Goal: Task Accomplishment & Management: Complete application form

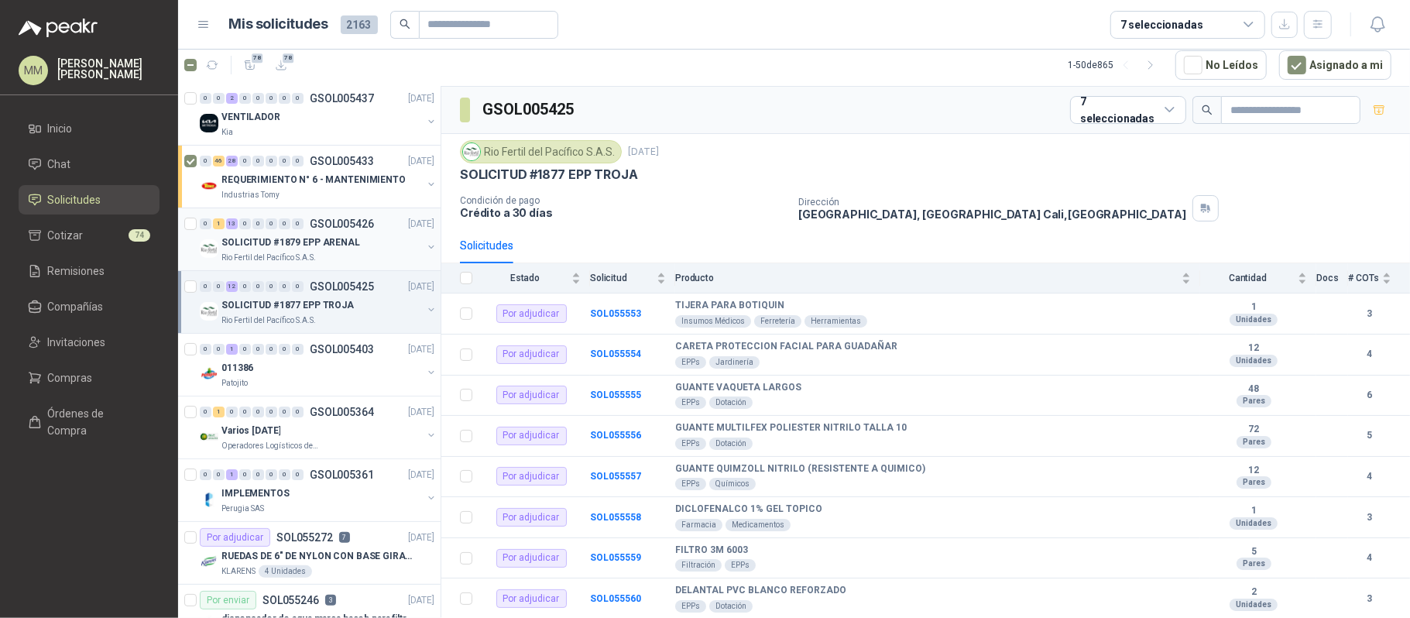
scroll to position [103, 0]
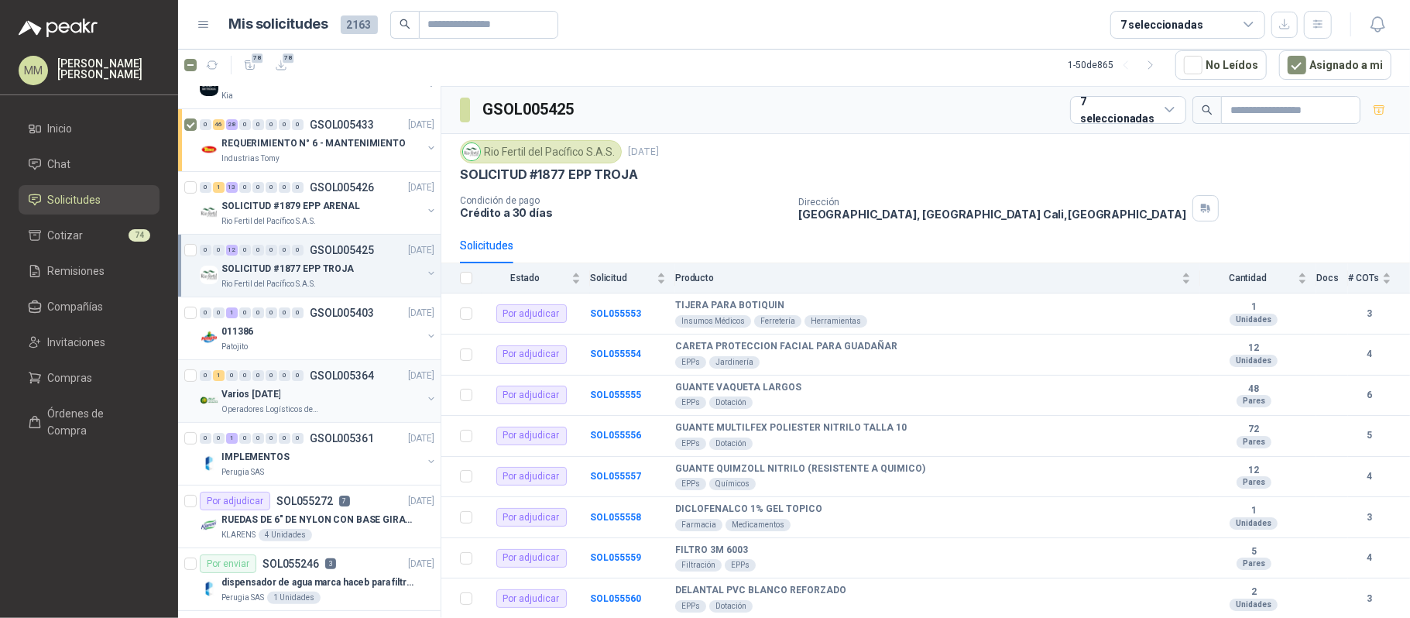
click at [425, 400] on button "button" at bounding box center [431, 399] width 12 height 12
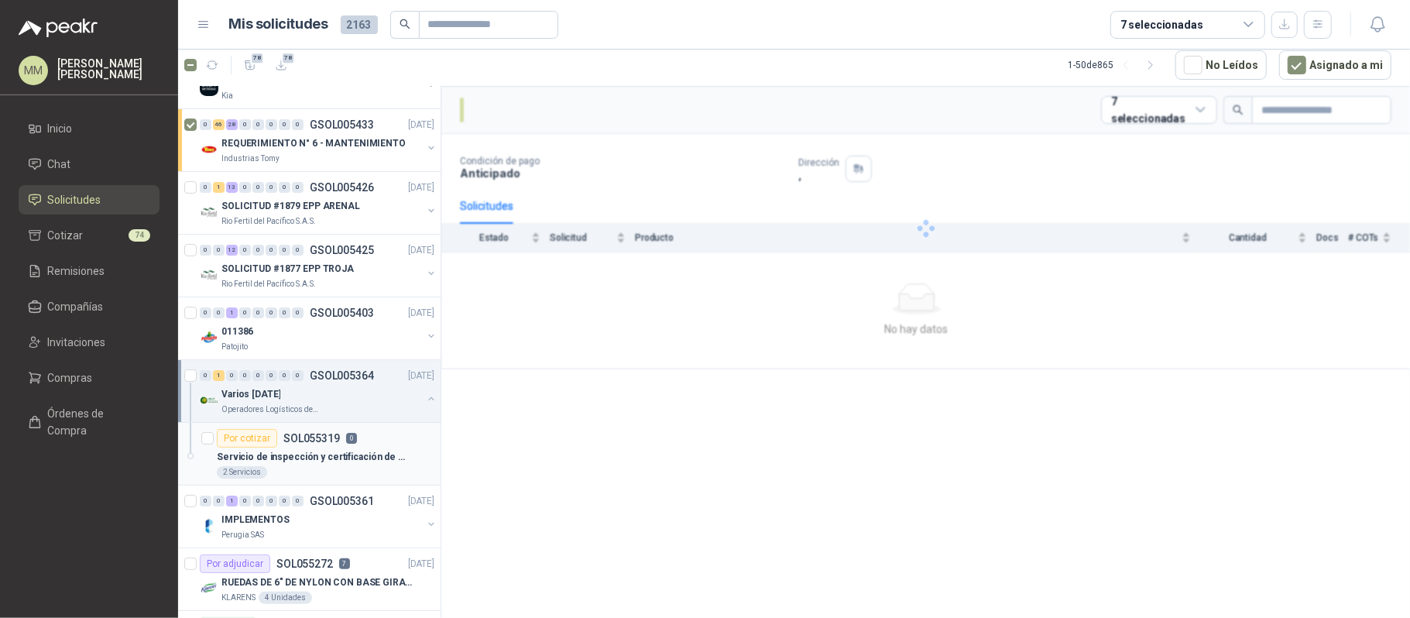
click at [356, 437] on div "Por cotizar SOL055319 0" at bounding box center [326, 438] width 218 height 19
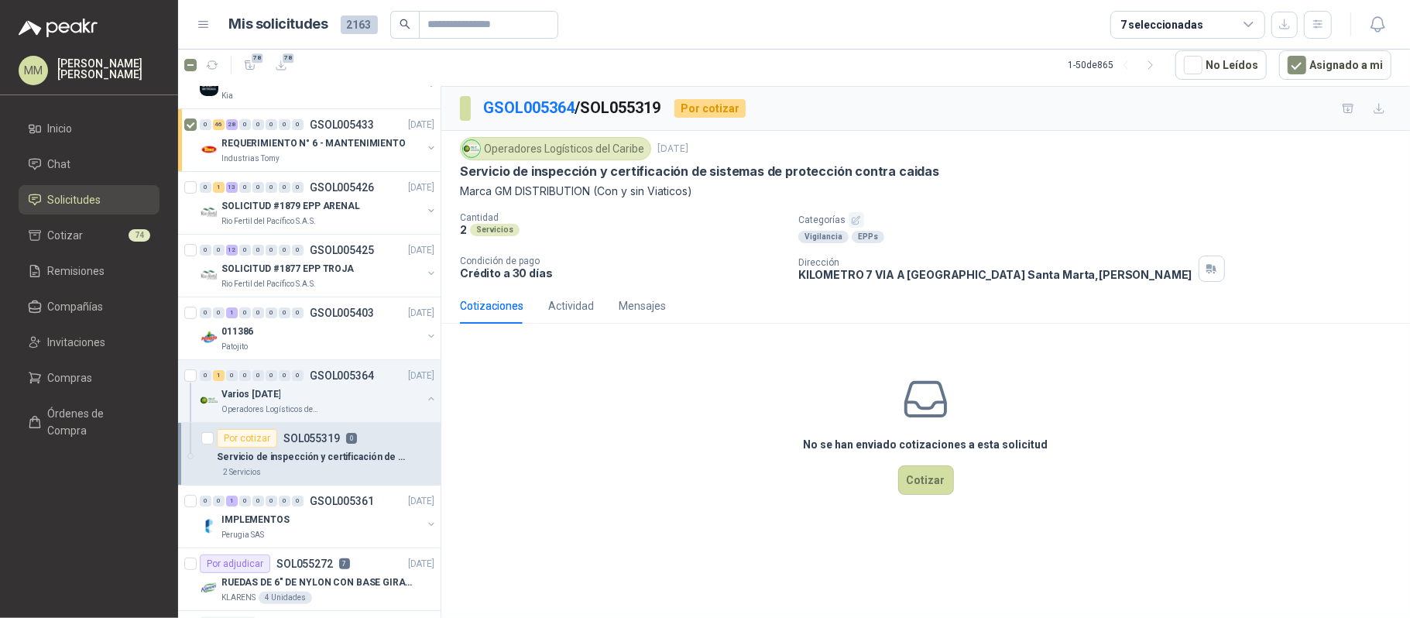
click at [564, 170] on p "Servicio de inspección y certificación de sistemas de protección contra caidas" at bounding box center [699, 171] width 479 height 16
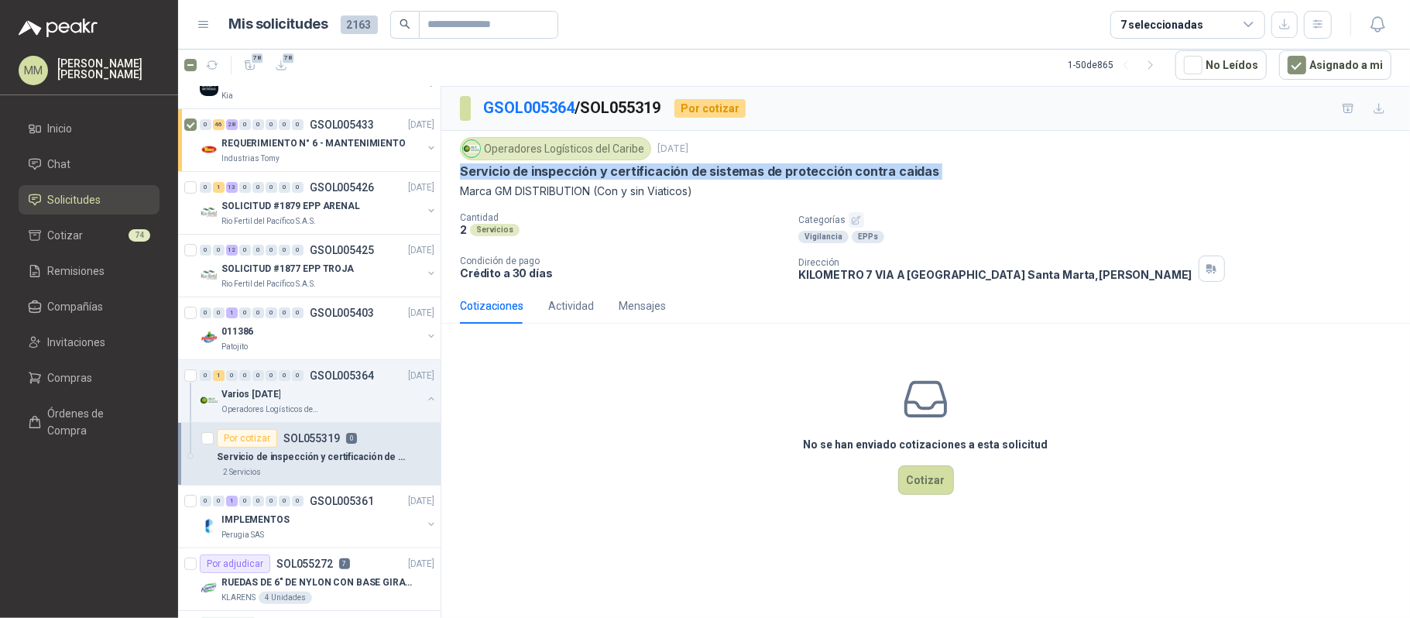
click at [564, 170] on p "Servicio de inspección y certificación de sistemas de protección contra caidas" at bounding box center [699, 171] width 479 height 16
copy p "Servicio de inspección y certificación de sistemas de protección contra caidas"
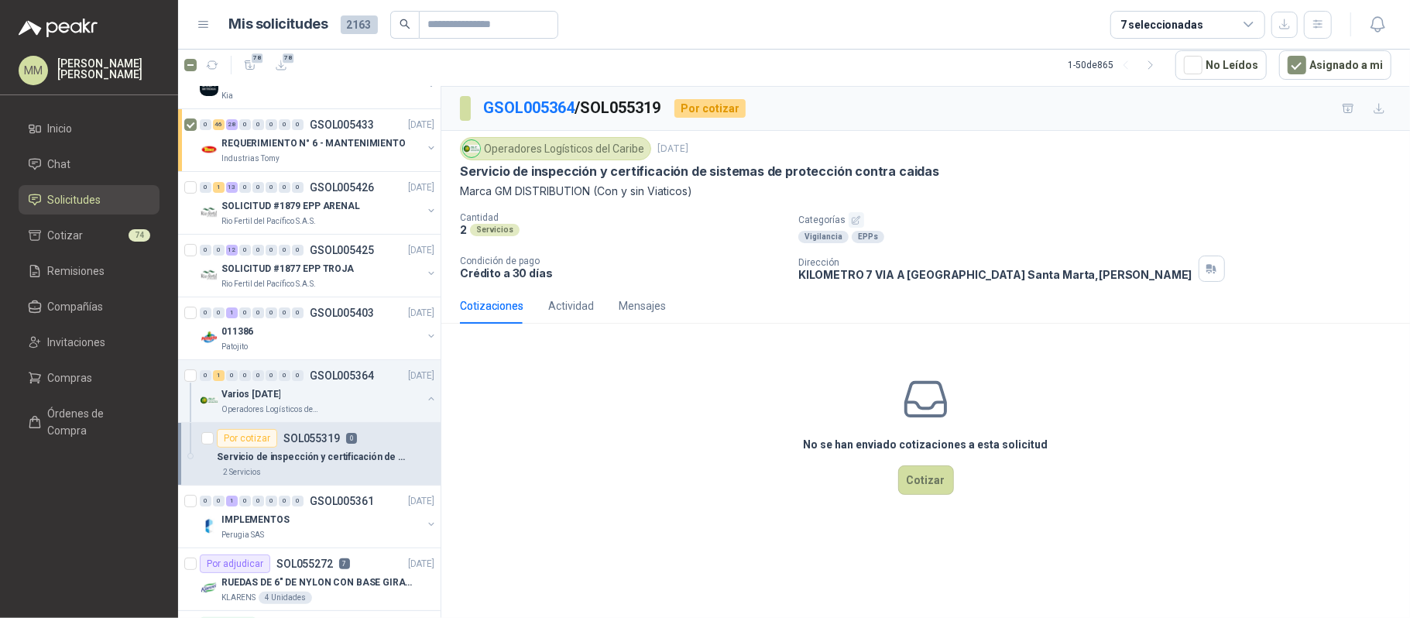
click at [584, 217] on p "Cantidad" at bounding box center [623, 217] width 326 height 11
click at [657, 240] on div "Cantidad 2 Servicios" at bounding box center [623, 227] width 326 height 31
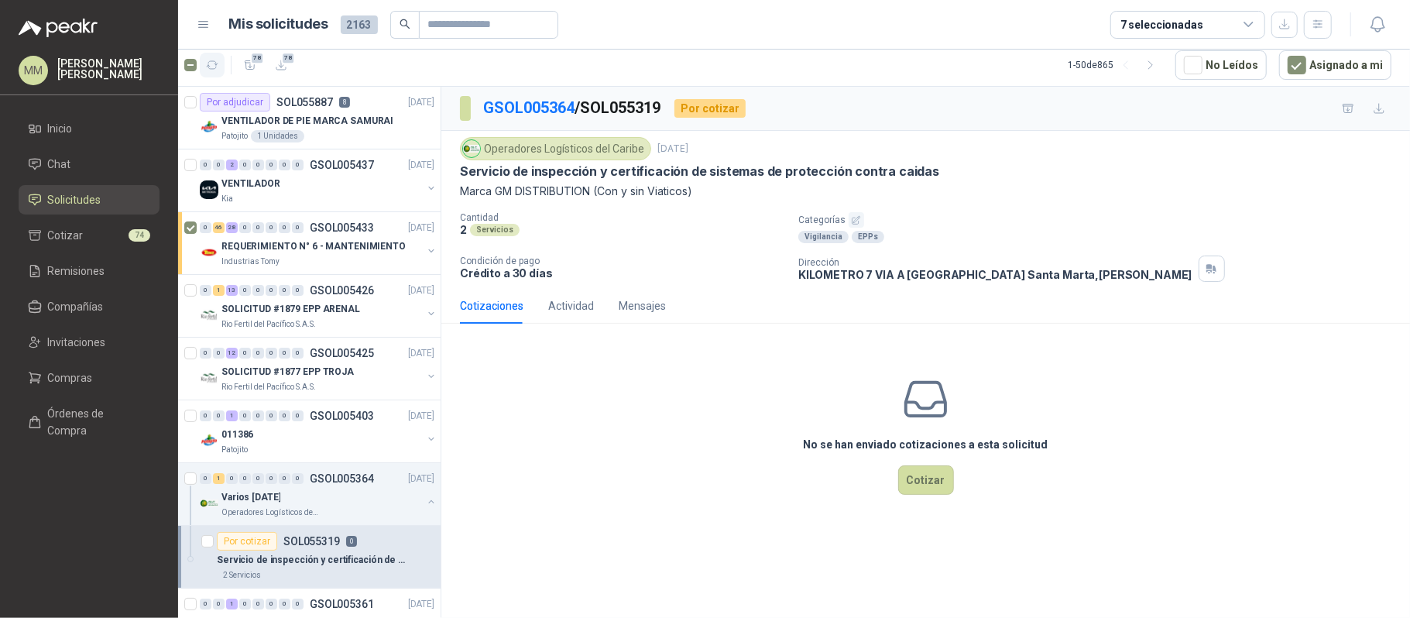
click at [208, 54] on button "button" at bounding box center [212, 65] width 25 height 25
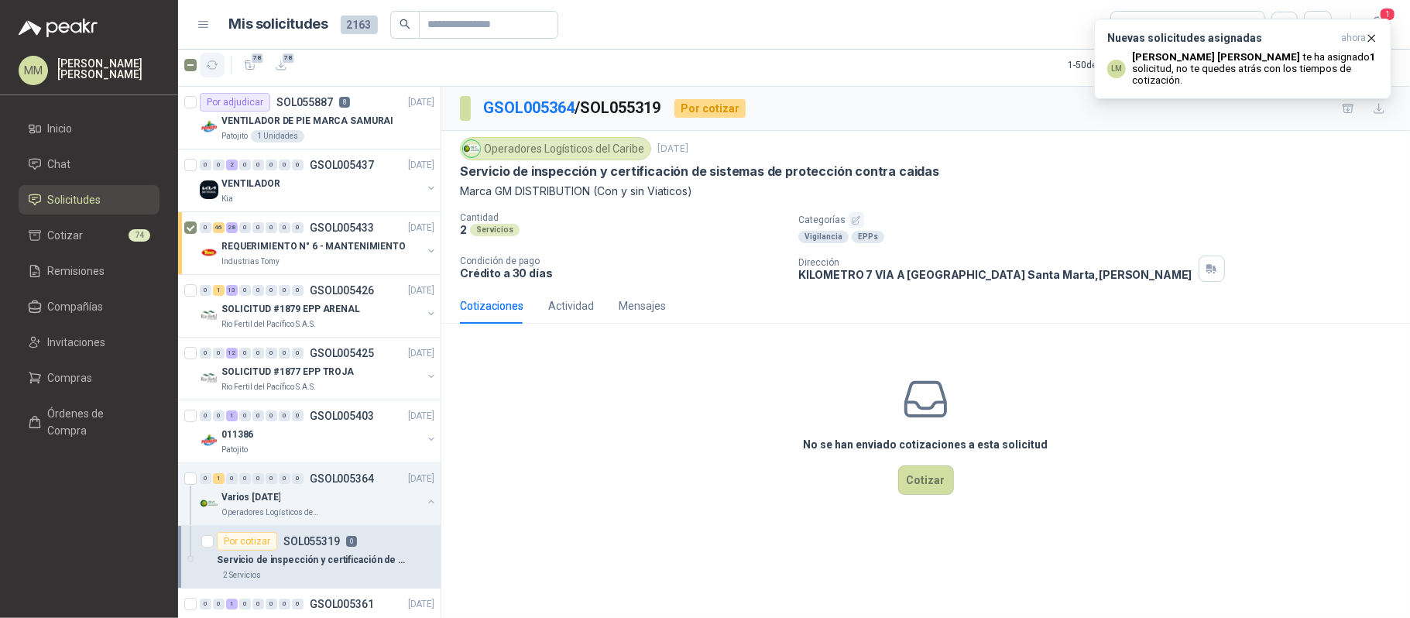
click at [221, 62] on button "button" at bounding box center [212, 65] width 25 height 25
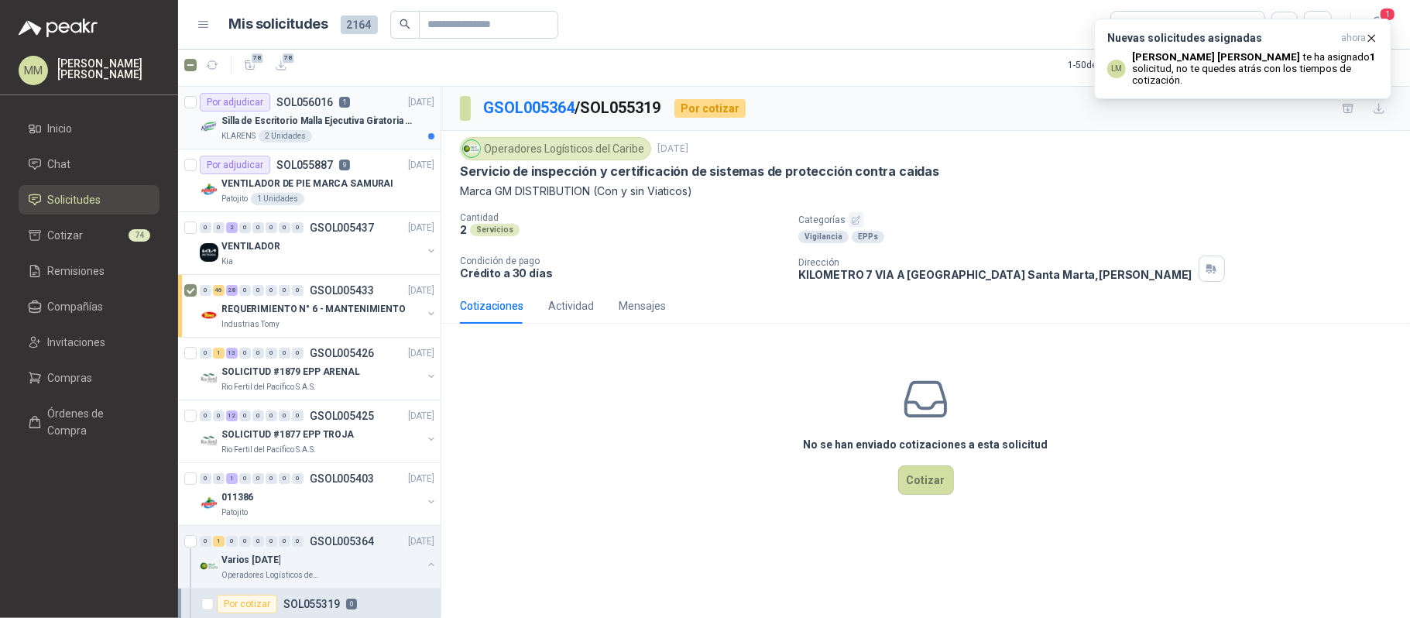
click at [342, 115] on p "Silla de Escritorio Malla Ejecutiva Giratoria Cromada con Reposabrazos Fijo Neg…" at bounding box center [317, 121] width 193 height 15
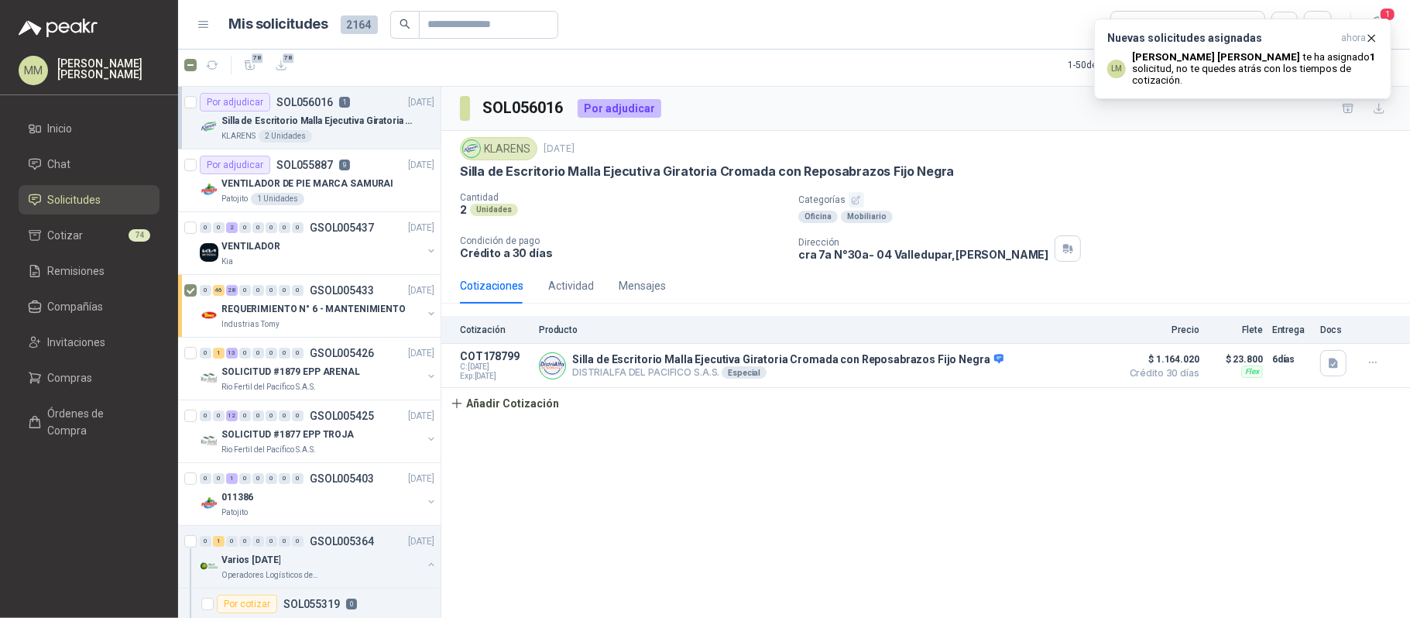
click at [627, 177] on p "Silla de Escritorio Malla Ejecutiva Giratoria Cromada con Reposabrazos Fijo Neg…" at bounding box center [707, 171] width 494 height 16
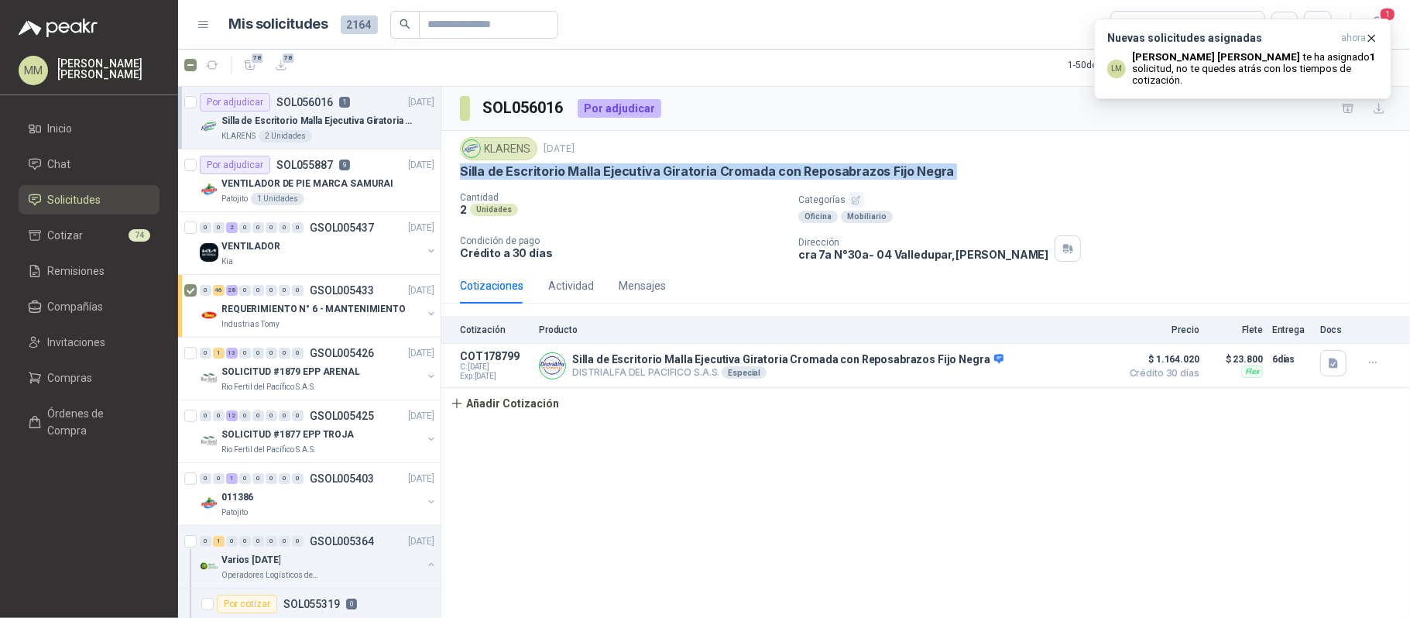
click at [627, 177] on p "Silla de Escritorio Malla Ejecutiva Giratoria Cromada con Reposabrazos Fijo Neg…" at bounding box center [707, 171] width 494 height 16
copy p "Silla de Escritorio Malla Ejecutiva Giratoria Cromada con Reposabrazos Fijo Neg…"
click at [537, 403] on button "Añadir Cotización" at bounding box center [504, 403] width 127 height 31
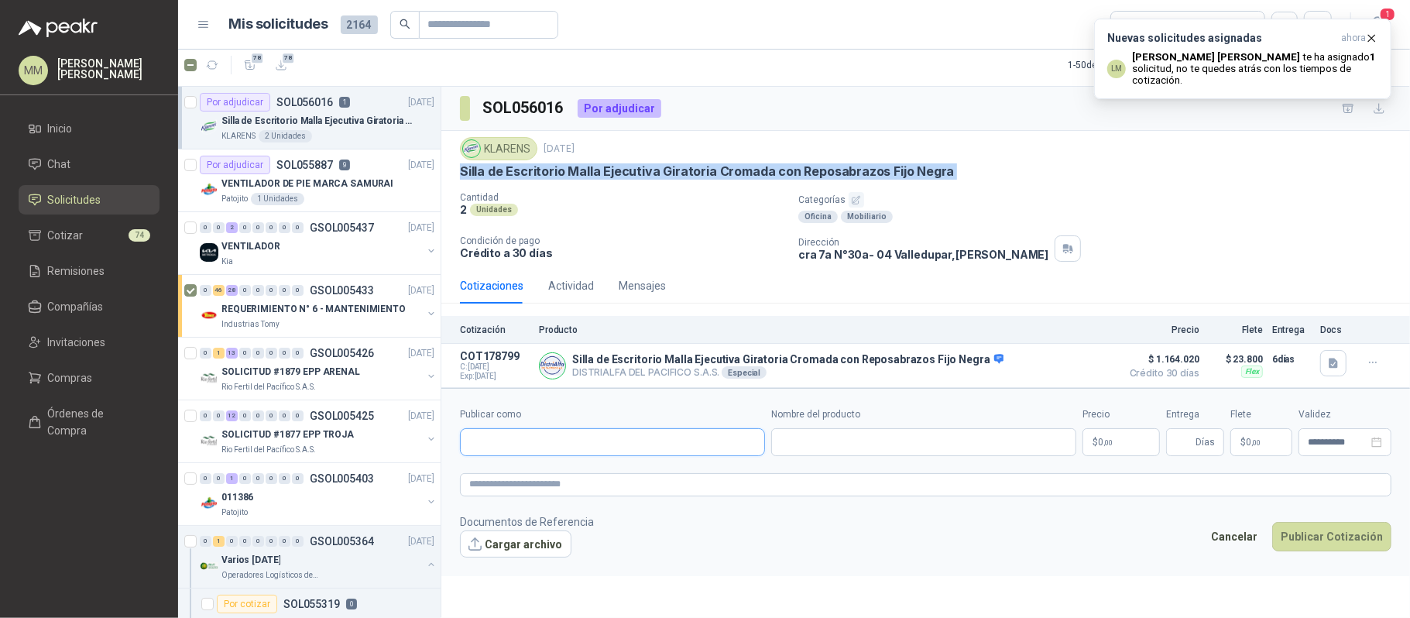
click at [531, 443] on input "Publicar como" at bounding box center [613, 442] width 304 height 26
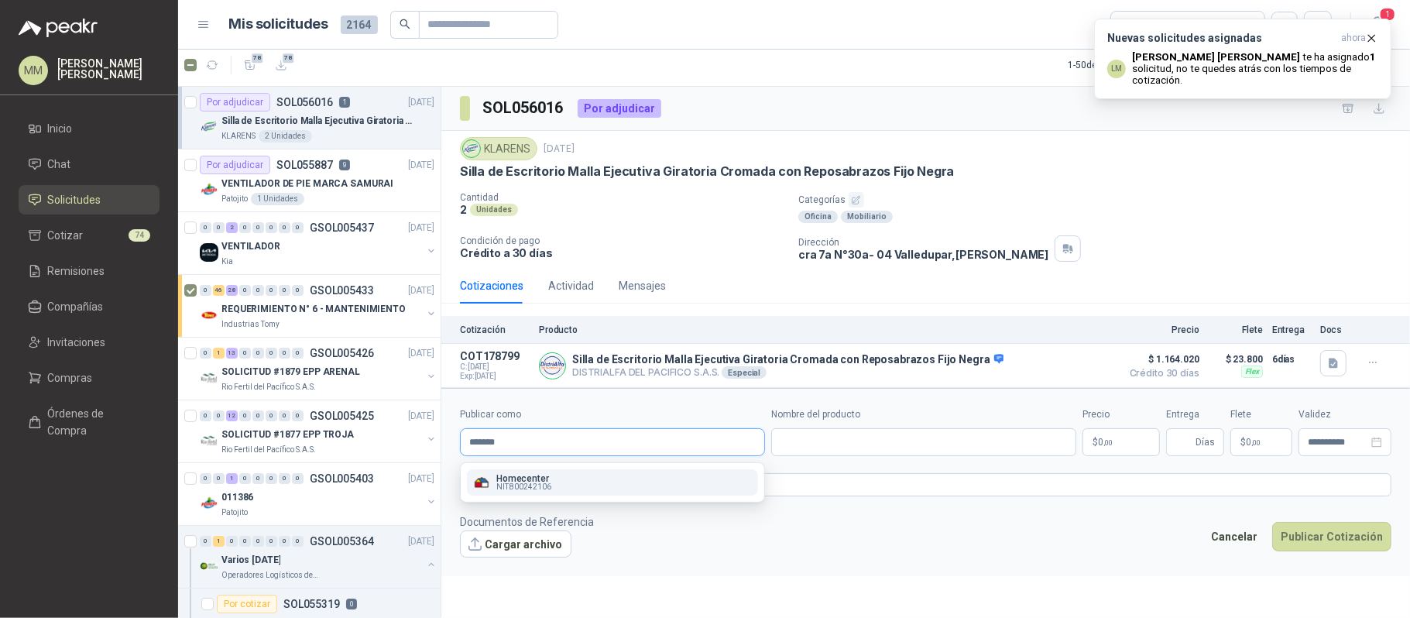
type input "*******"
click at [549, 478] on p "Homecenter" at bounding box center [523, 478] width 55 height 9
type input "**********"
click at [815, 447] on input "Nombre del producto" at bounding box center [923, 442] width 305 height 28
paste input "**********"
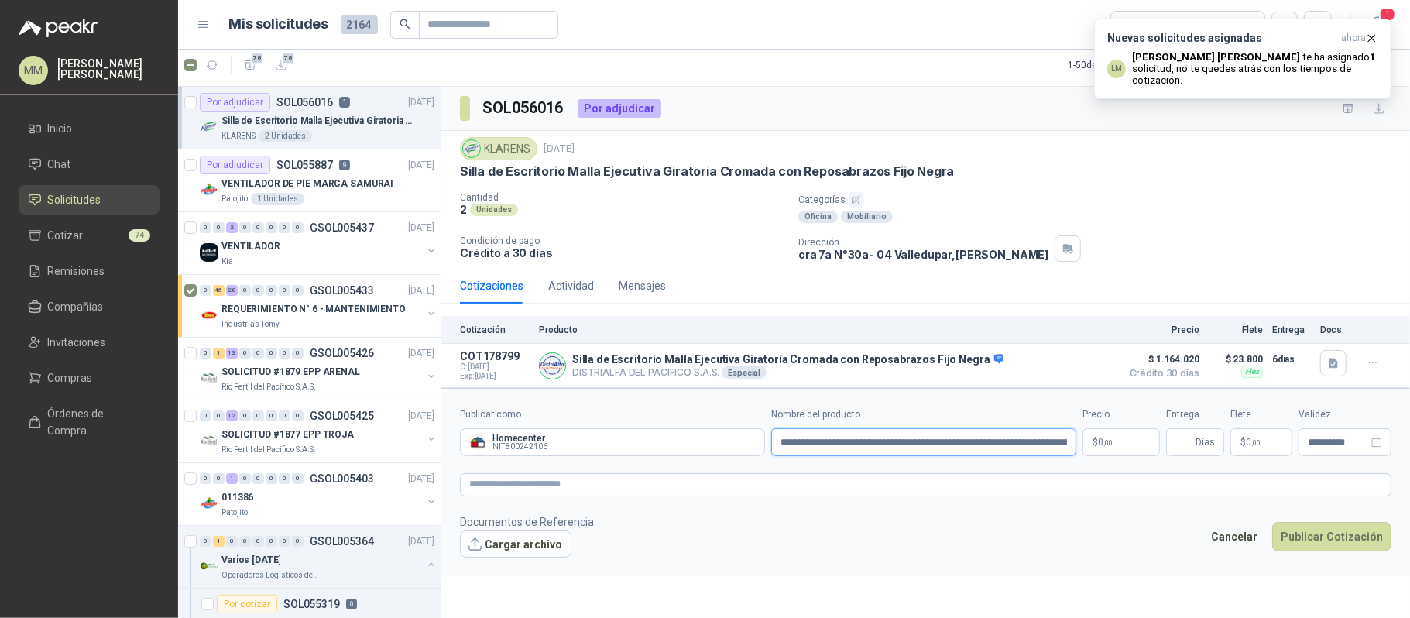
scroll to position [0, 34]
type input "**********"
click at [1107, 441] on span ",00" at bounding box center [1108, 442] width 9 height 9
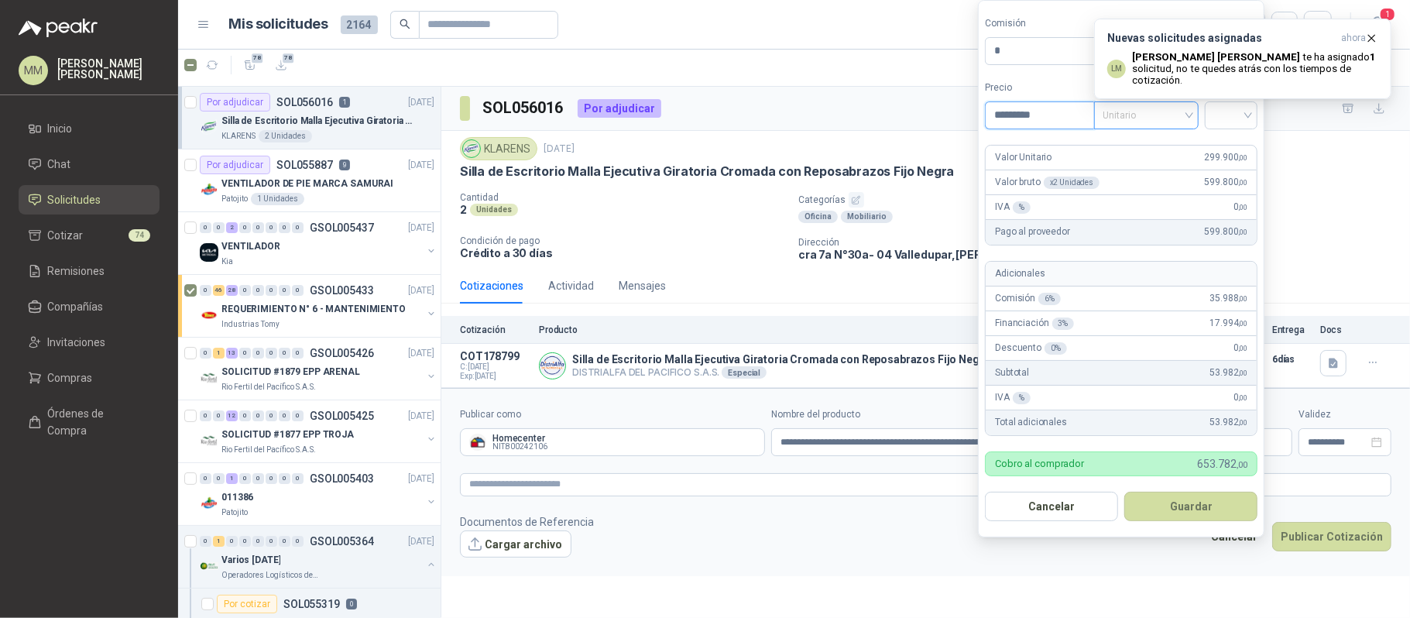
click at [1176, 107] on span "Unitario" at bounding box center [1147, 115] width 86 height 23
type input "*********"
click at [1168, 164] on div "Unitario con IVA" at bounding box center [1146, 170] width 80 height 17
click at [1224, 113] on input "search" at bounding box center [1231, 113] width 35 height 23
click at [1222, 142] on div "19%" at bounding box center [1231, 145] width 29 height 17
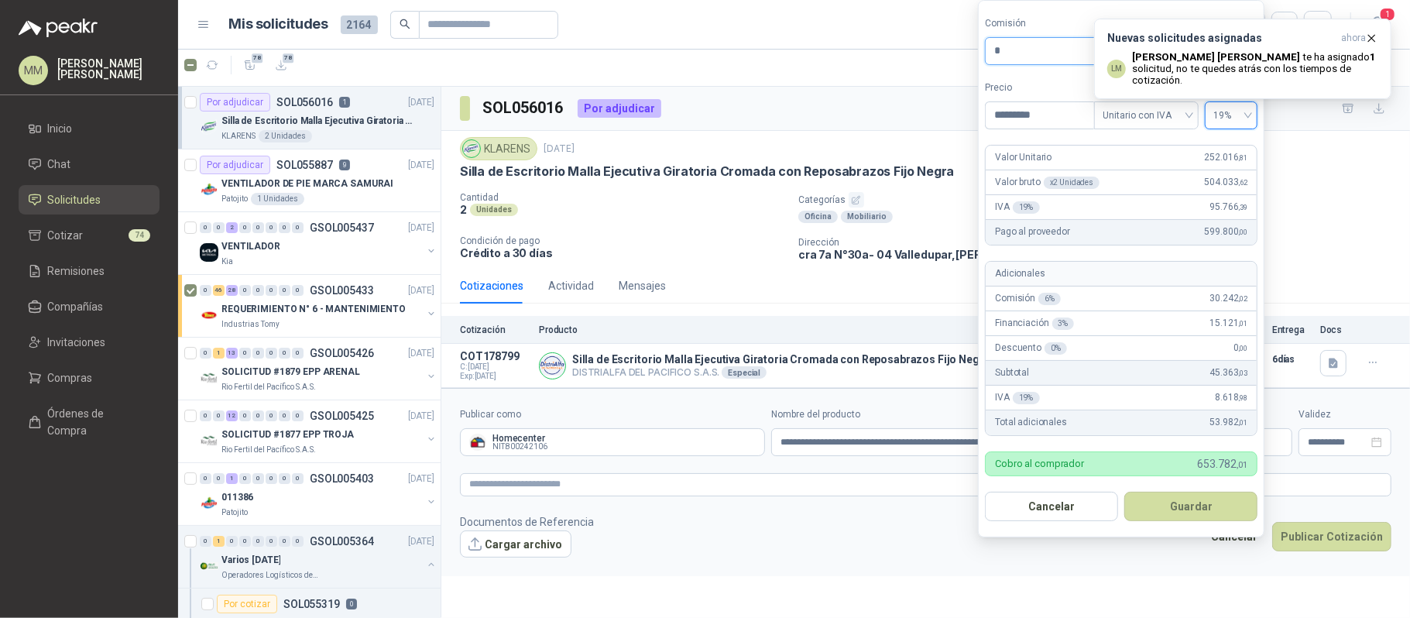
click at [1066, 53] on input "*" at bounding box center [1045, 51] width 103 height 26
type input "*"
click at [1157, 492] on button "Guardar" at bounding box center [1191, 506] width 133 height 29
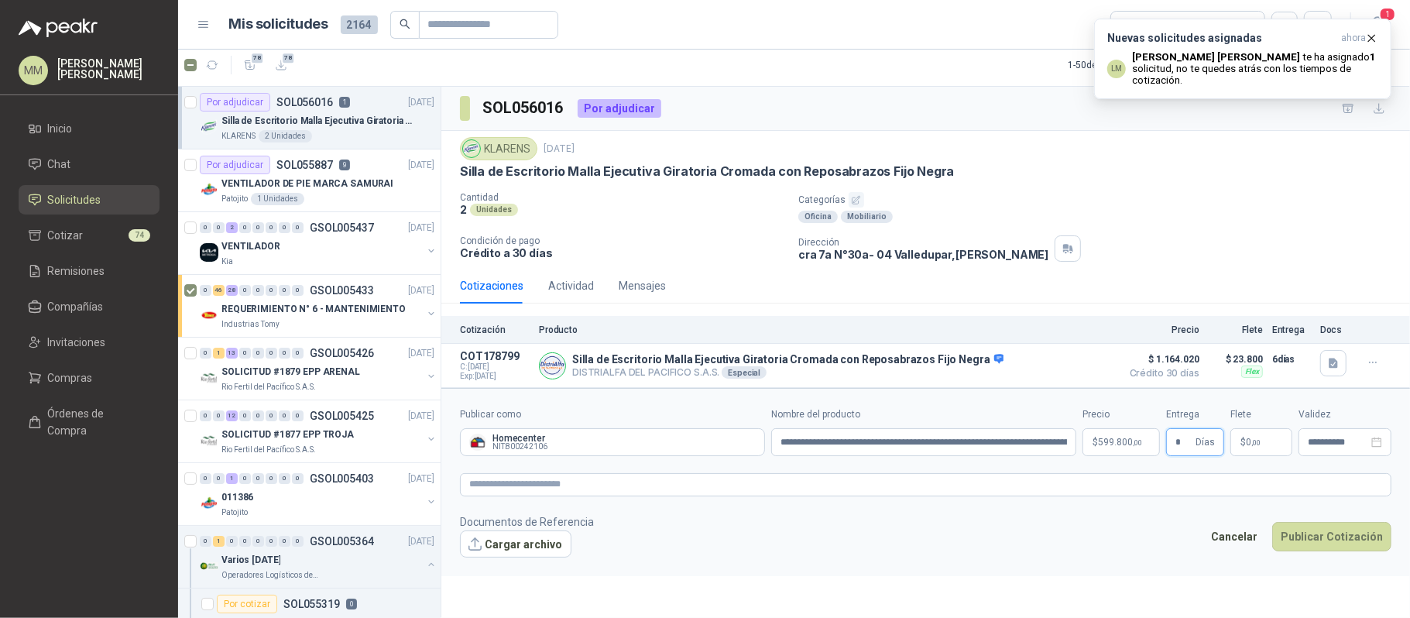
type input "*"
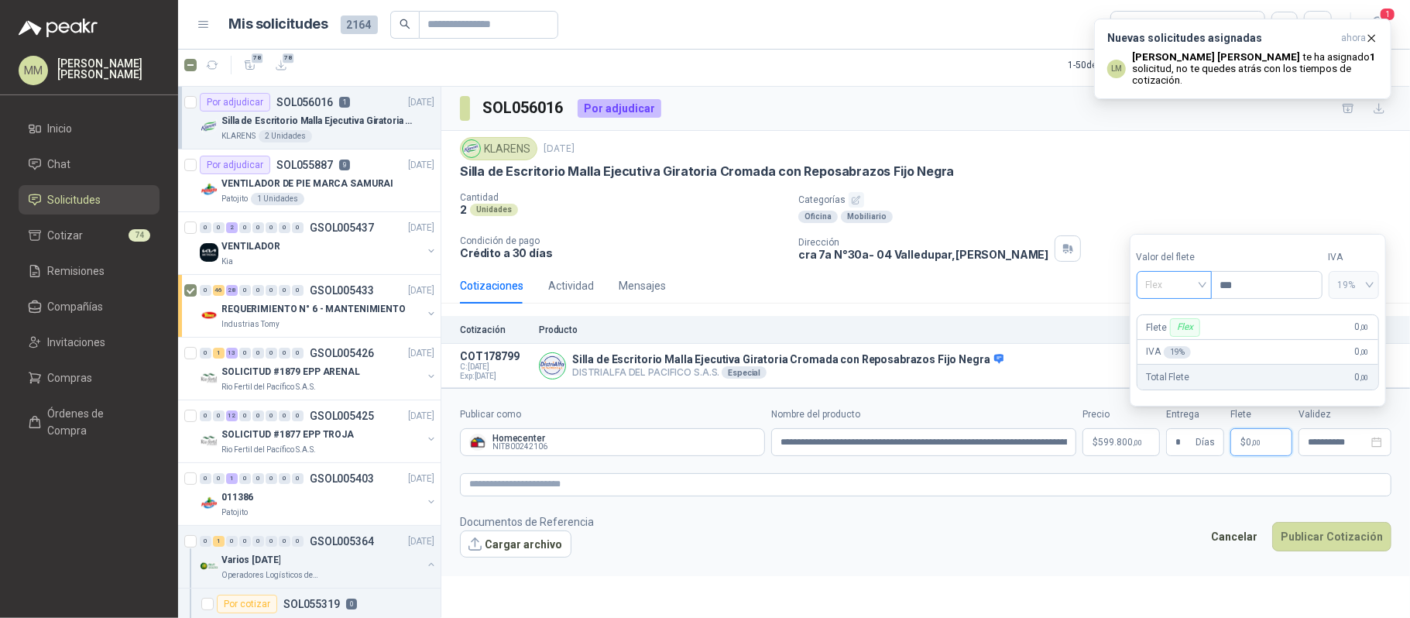
click at [1191, 279] on span "Flex" at bounding box center [1174, 284] width 57 height 23
click at [1185, 330] on div "Incluido" at bounding box center [1176, 342] width 72 height 25
click at [1090, 493] on textarea at bounding box center [926, 484] width 932 height 23
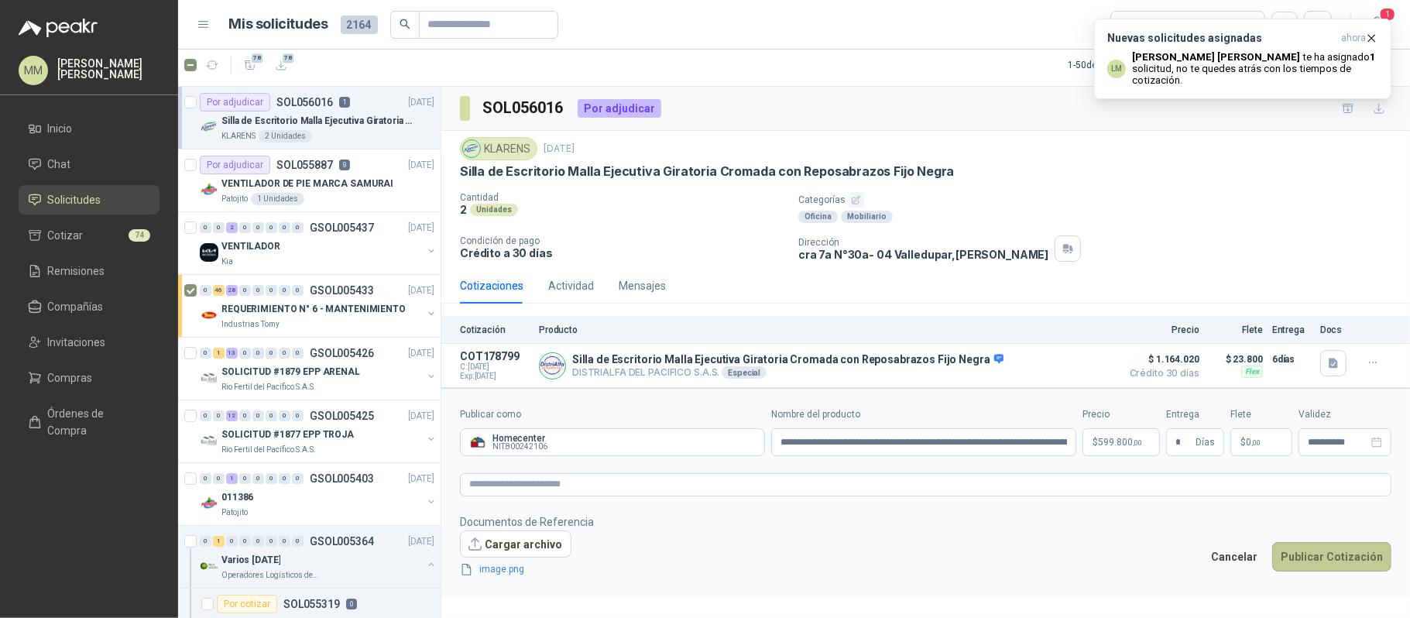
click at [1345, 565] on button "Publicar Cotización" at bounding box center [1331, 556] width 119 height 29
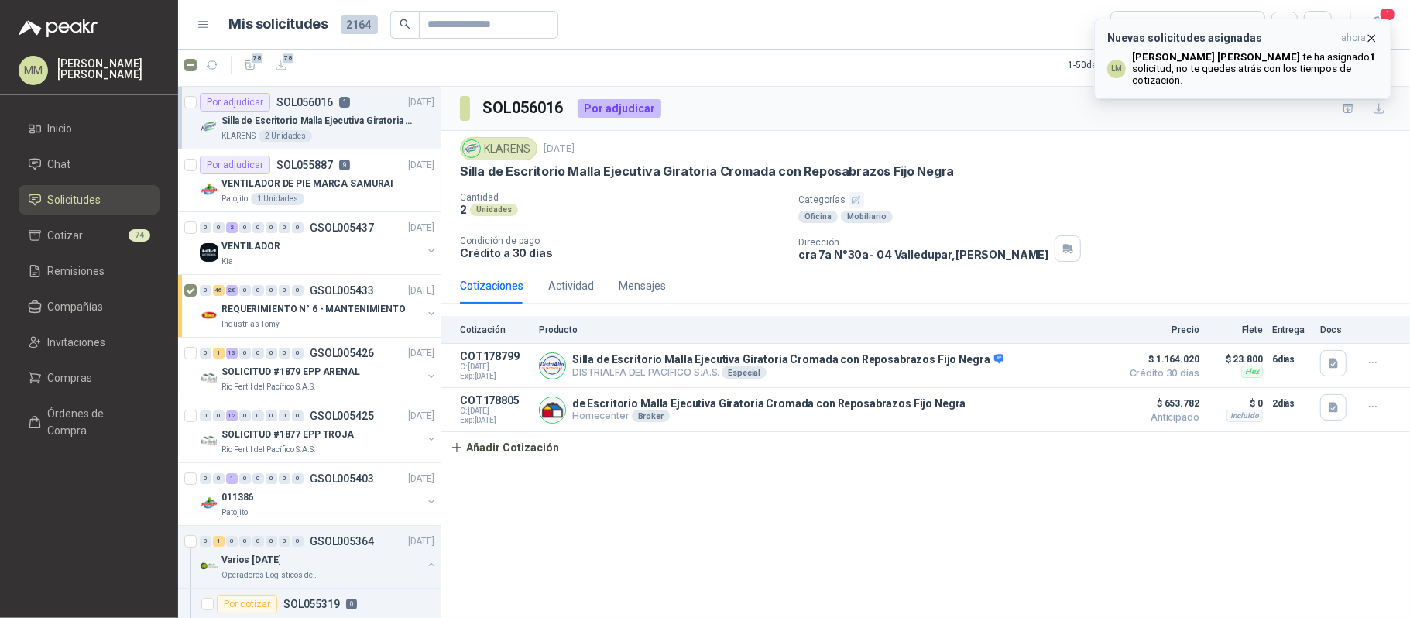
click at [1209, 57] on b "[PERSON_NAME]" at bounding box center [1216, 57] width 168 height 12
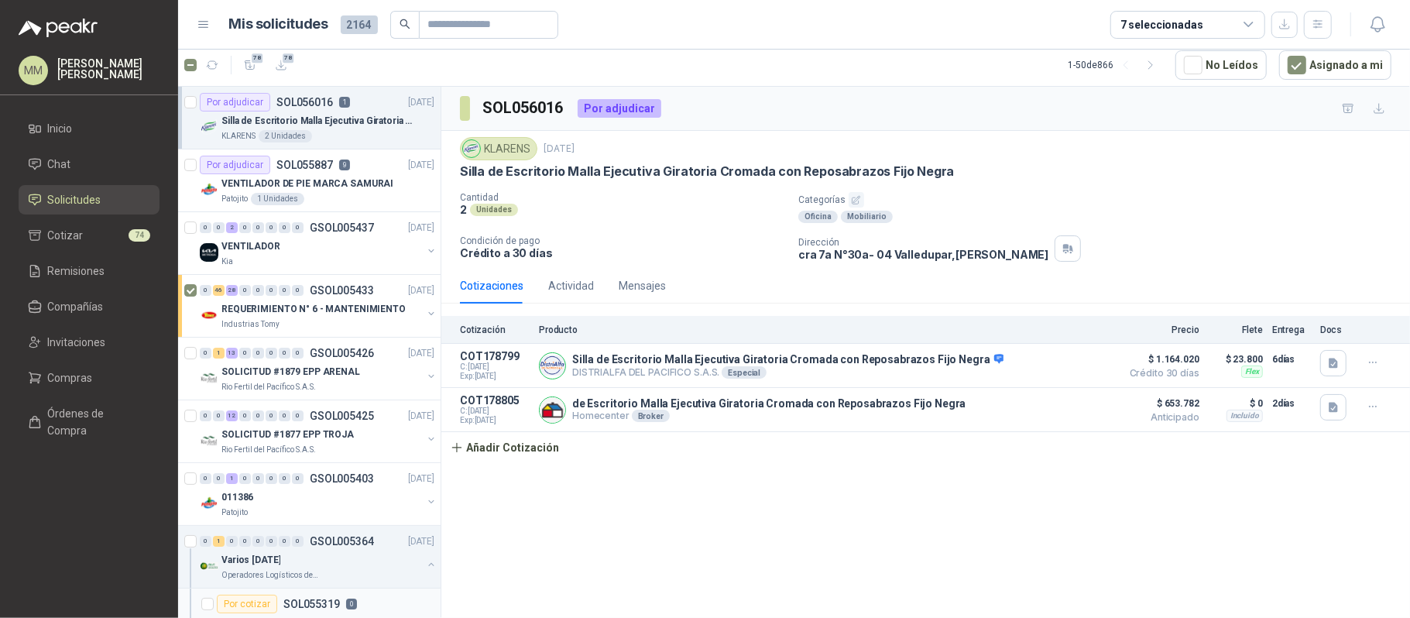
click at [363, 599] on div "Por cotizar SOL055319 0" at bounding box center [326, 604] width 218 height 19
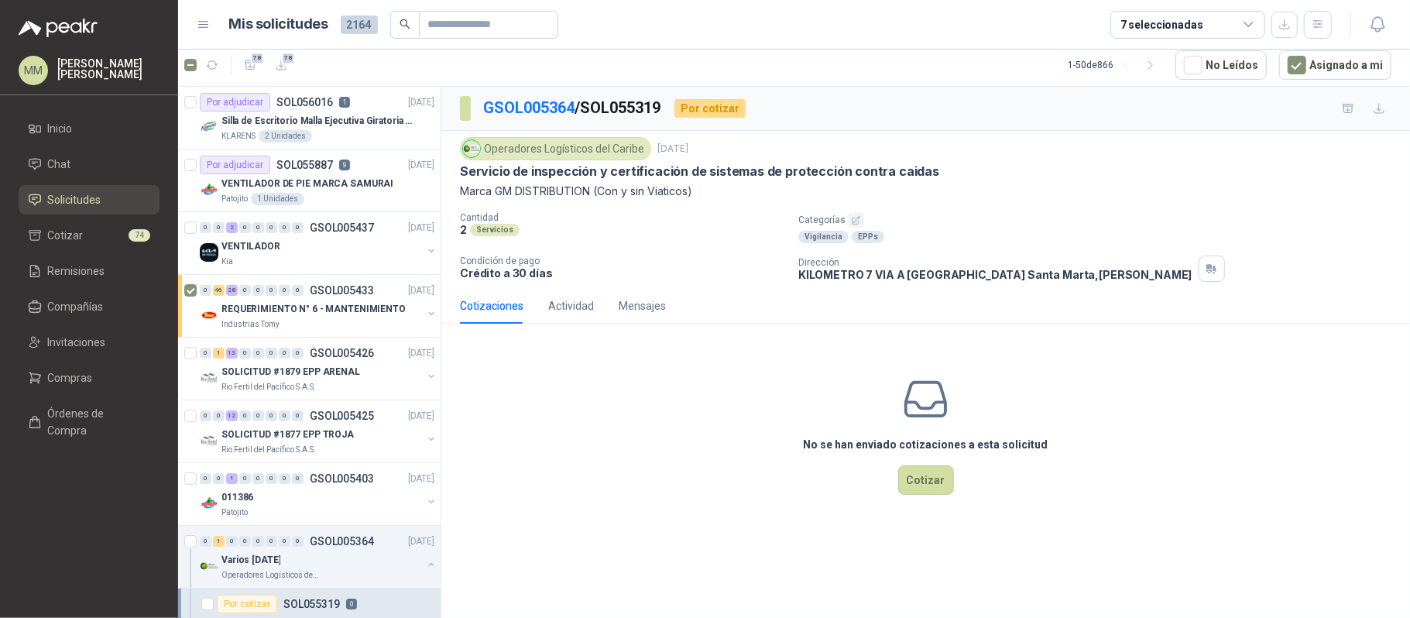
click at [506, 192] on p "Marca GM DISTRIBUTION (Con y sin Viaticos)" at bounding box center [926, 191] width 932 height 17
drag, startPoint x: 506, startPoint y: 192, endPoint x: 533, endPoint y: 194, distance: 27.2
click at [533, 194] on p "Marca GM DISTRIBUTION (Con y sin Viaticos)" at bounding box center [926, 191] width 932 height 17
copy p "GM DISTRIBUTION"
click at [1114, 211] on div "Operadores Logísticos del Caribe [DATE] Servicio de inspección y certificación …" at bounding box center [926, 209] width 932 height 145
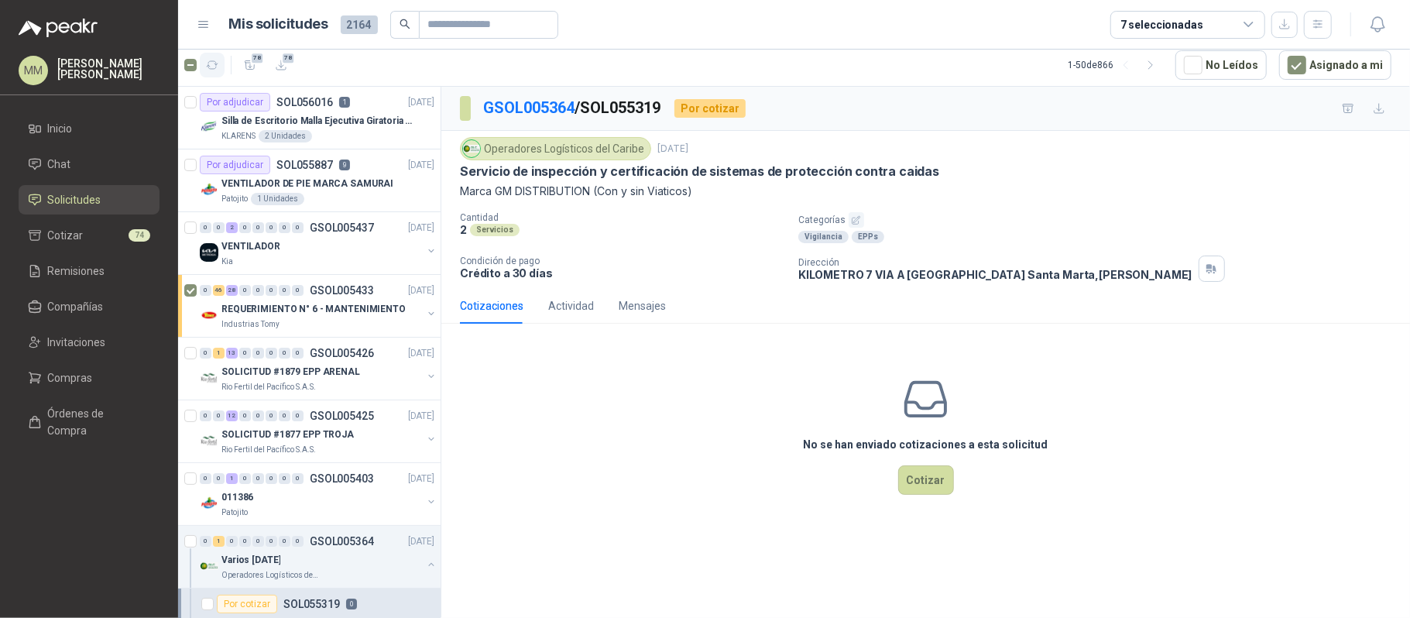
click at [218, 70] on icon "button" at bounding box center [212, 65] width 13 height 13
click at [381, 136] on div "KLARENS 2 Unidades" at bounding box center [327, 136] width 213 height 12
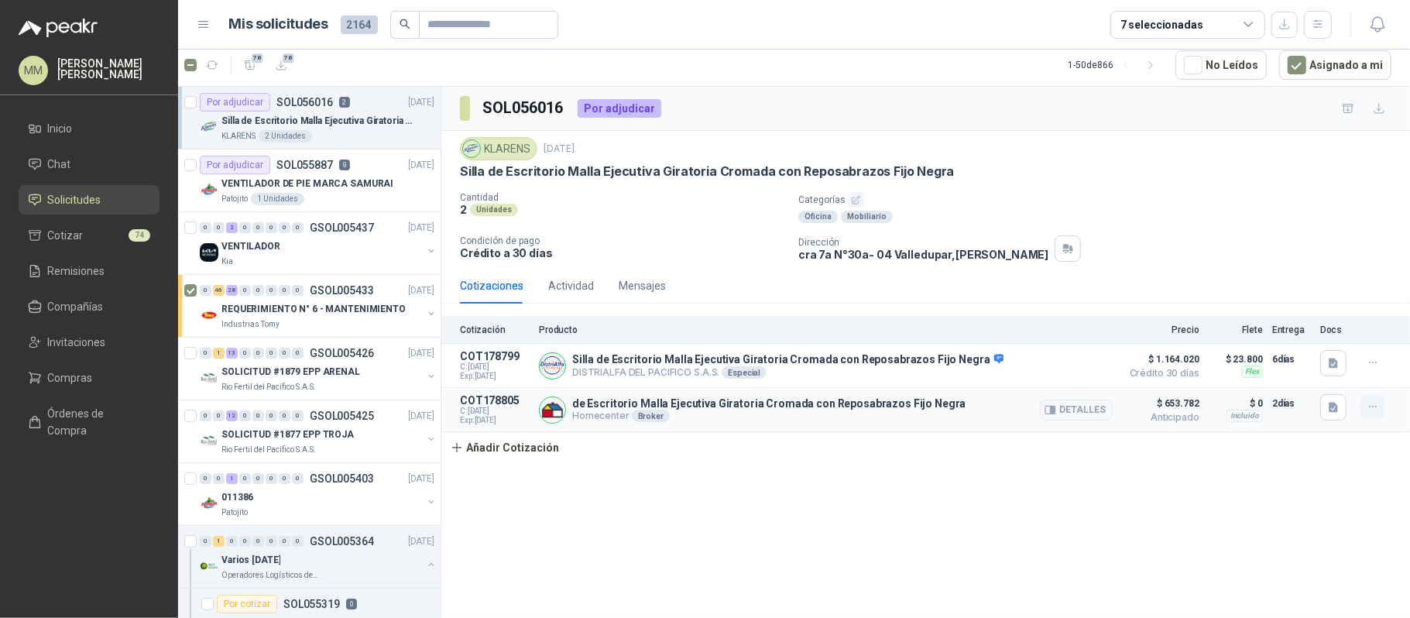
click at [1373, 413] on icon "button" at bounding box center [1373, 406] width 13 height 13
click at [1330, 351] on button "Editar" at bounding box center [1342, 347] width 124 height 25
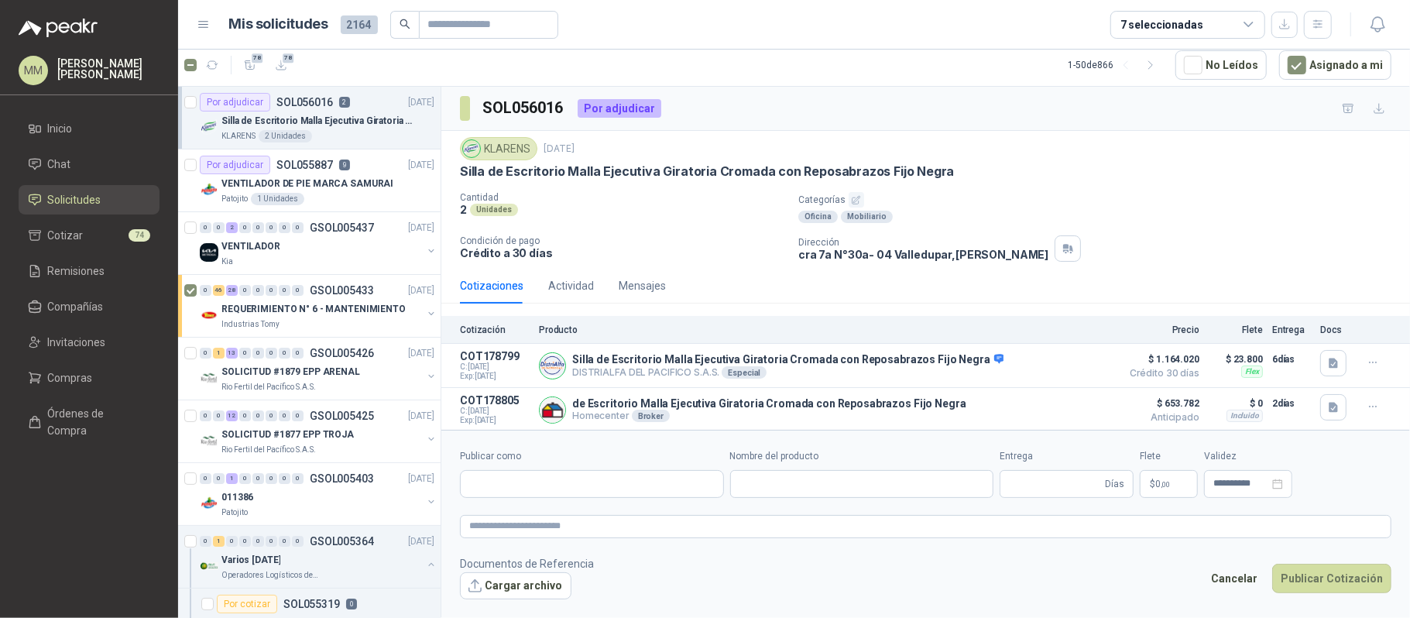
type input "**********"
type input "*"
type input "**********"
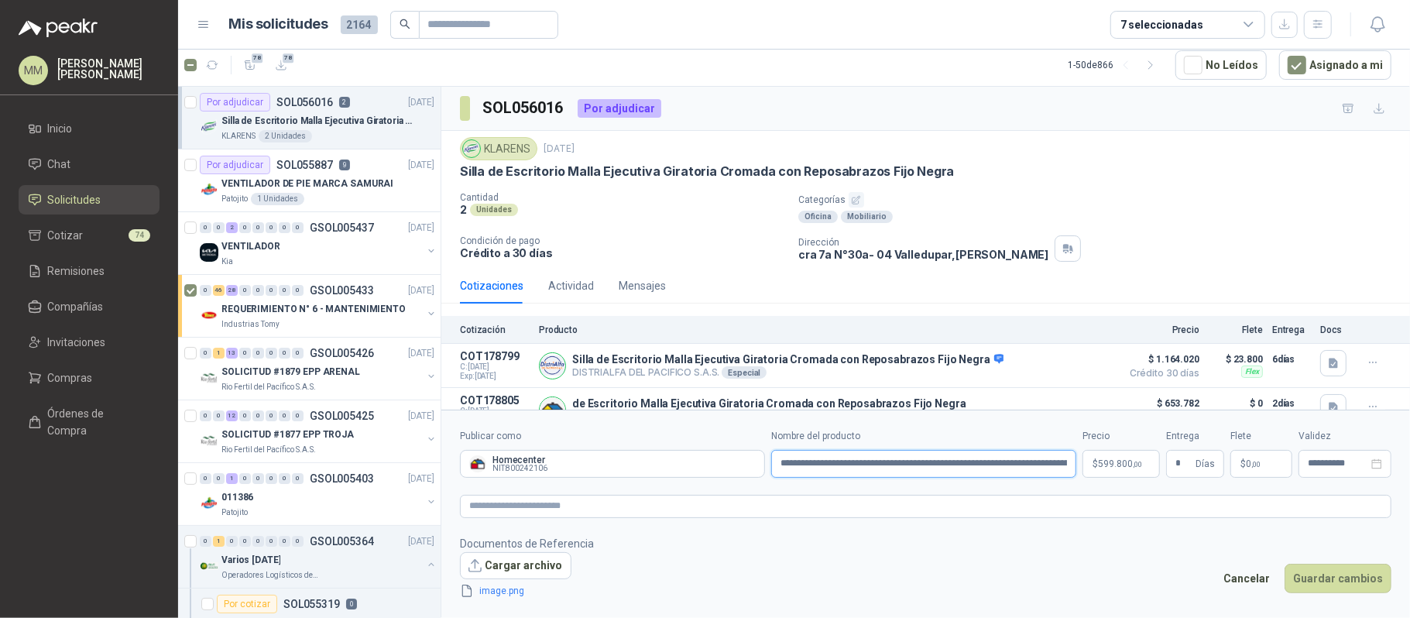
click at [802, 458] on input "**********" at bounding box center [923, 464] width 305 height 28
paste input "******"
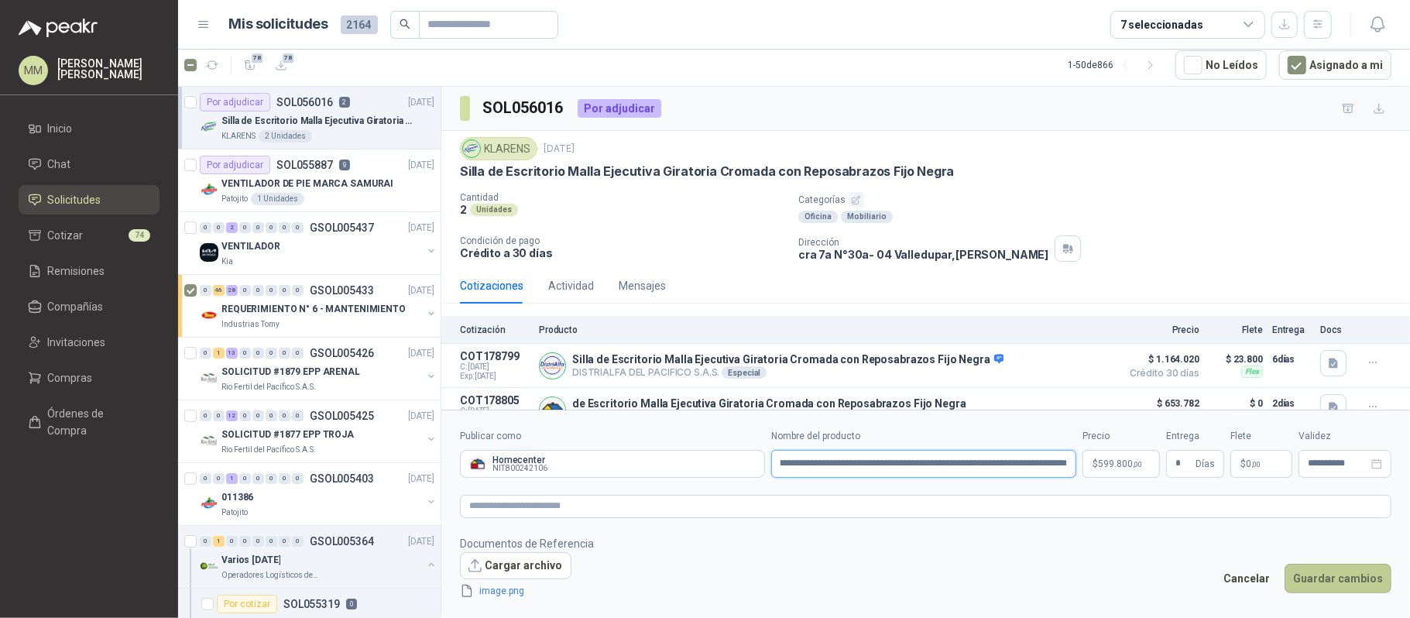
type input "**********"
click at [1314, 580] on button "Guardar cambios" at bounding box center [1338, 578] width 107 height 29
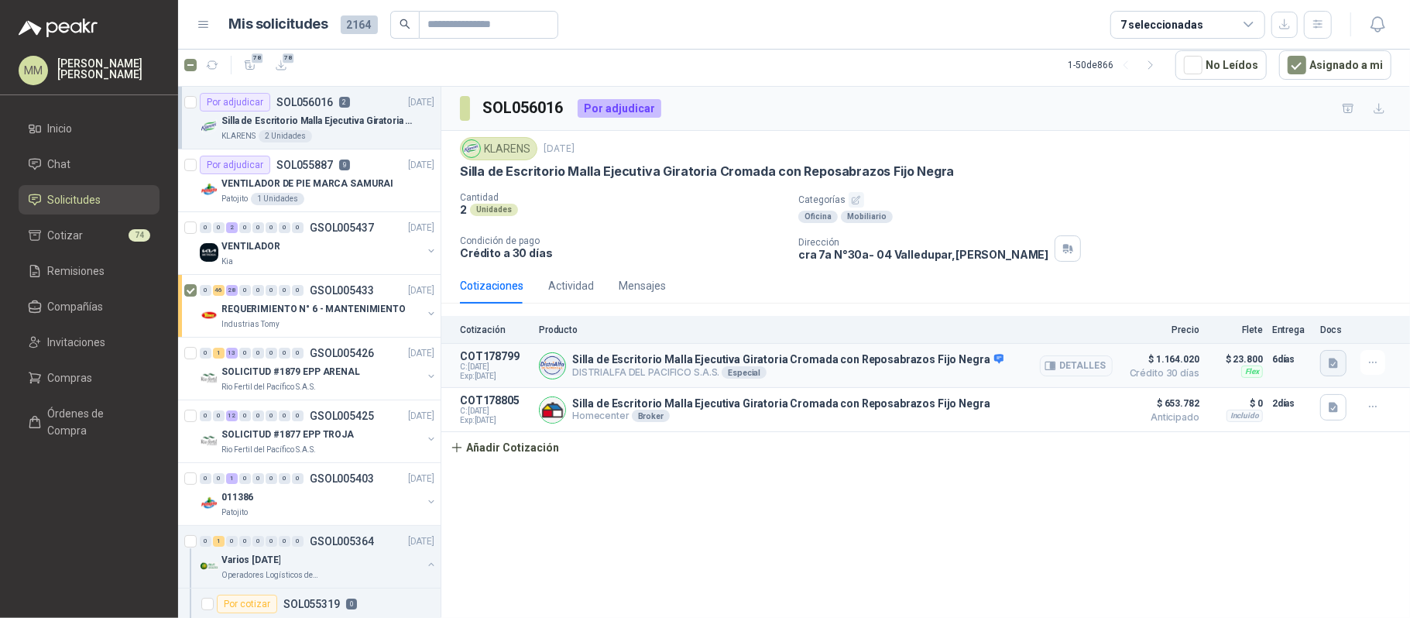
click at [1321, 369] on button "button" at bounding box center [1333, 363] width 26 height 26
click at [1307, 313] on button "image.png" at bounding box center [1303, 314] width 67 height 16
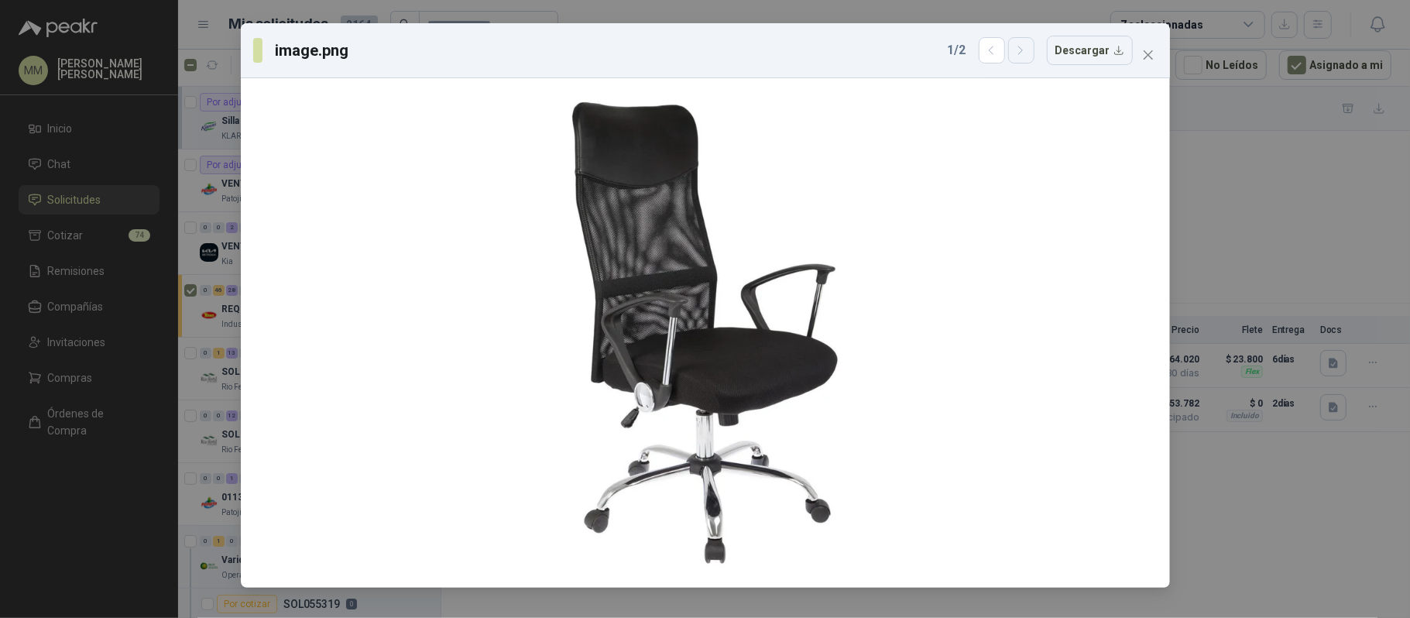
click at [1023, 48] on icon "button" at bounding box center [1021, 50] width 13 height 13
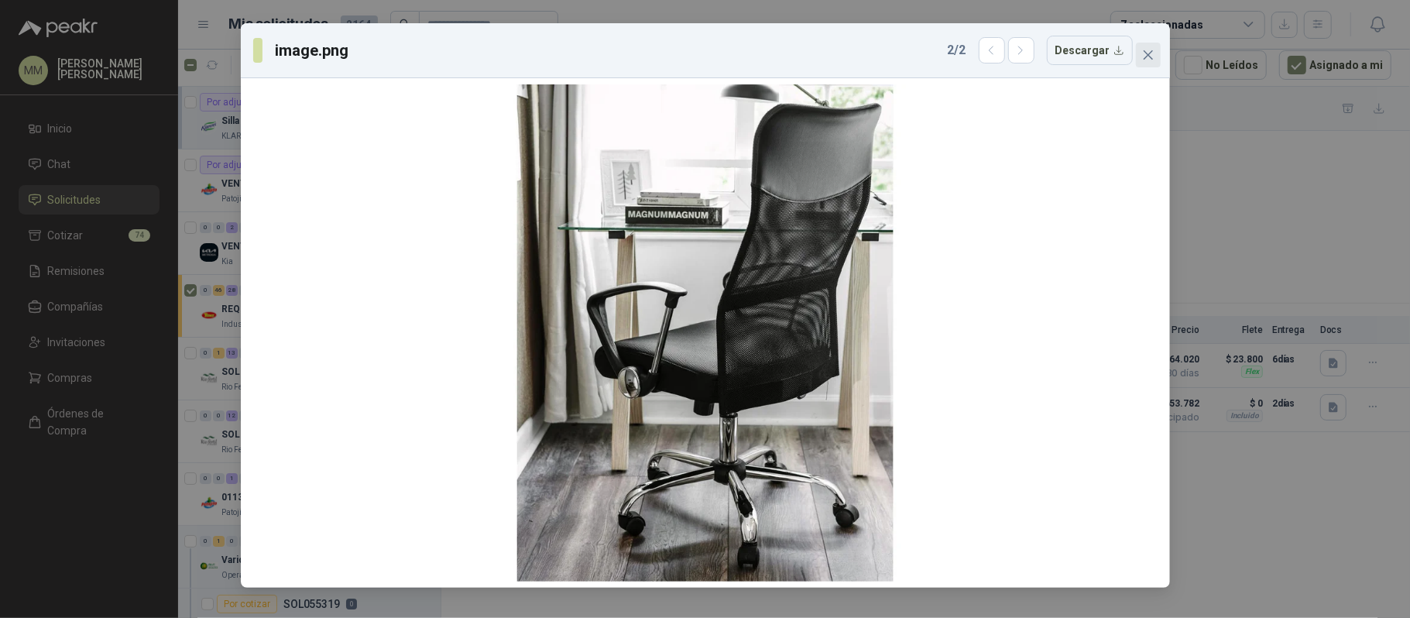
click at [1154, 60] on span "Close" at bounding box center [1148, 55] width 25 height 12
